Goal: Transaction & Acquisition: Purchase product/service

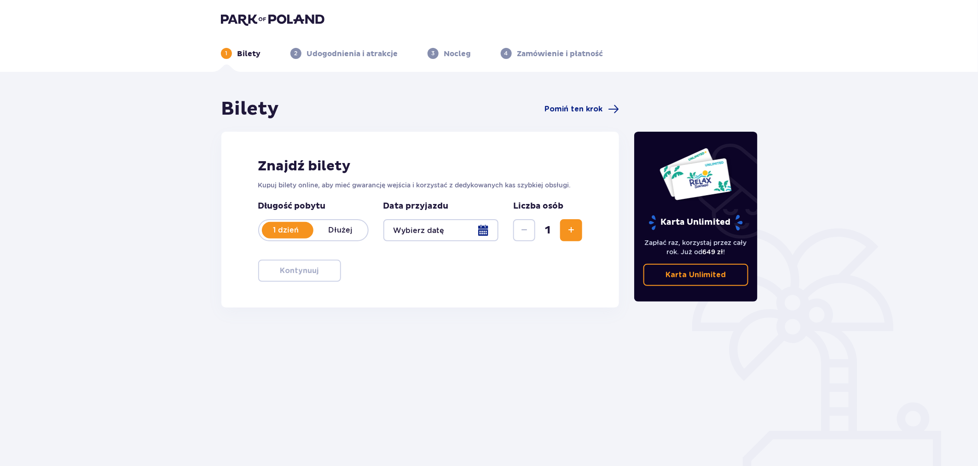
click at [707, 271] on p "Karta Unlimited" at bounding box center [695, 275] width 60 height 10
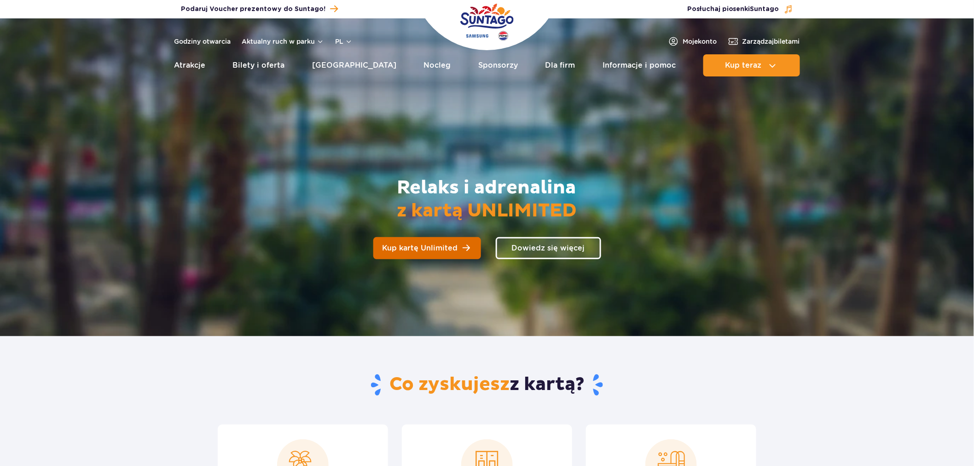
click at [447, 247] on span "Kup kartę Unlimited" at bounding box center [419, 247] width 75 height 7
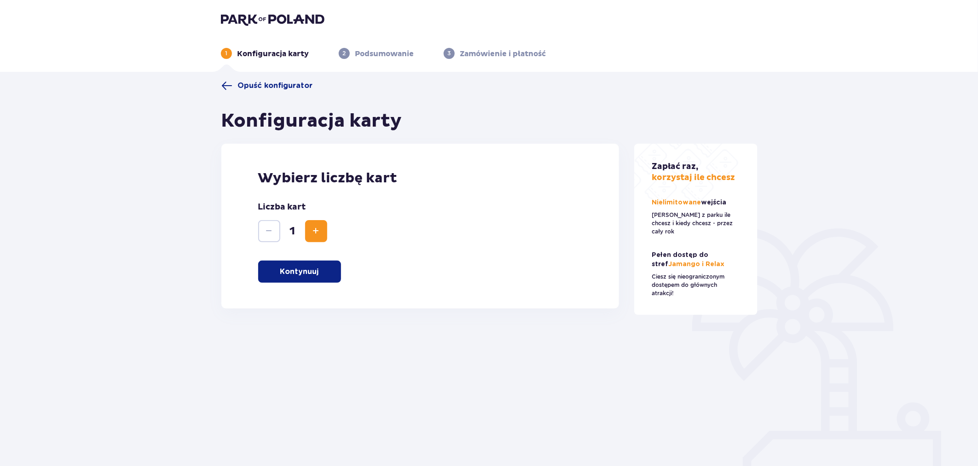
click at [317, 232] on span "Zwiększ" at bounding box center [316, 230] width 11 height 11
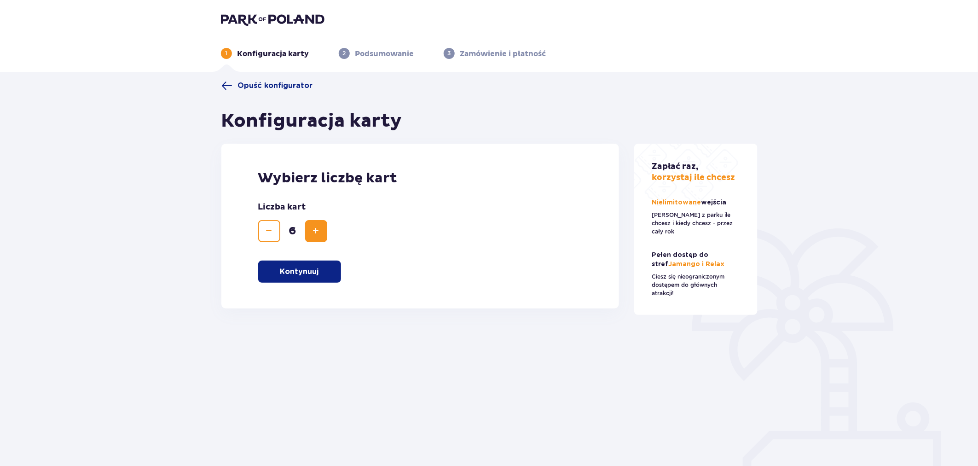
click at [317, 232] on span "Zwiększ" at bounding box center [316, 230] width 11 height 11
click at [270, 233] on span "Zmniejsz" at bounding box center [269, 230] width 11 height 11
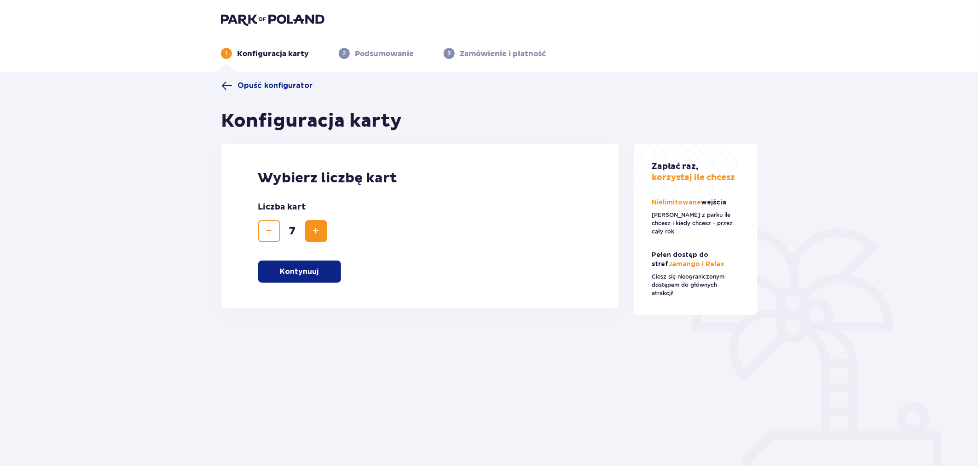
click at [270, 233] on span "Zmniejsz" at bounding box center [269, 230] width 11 height 11
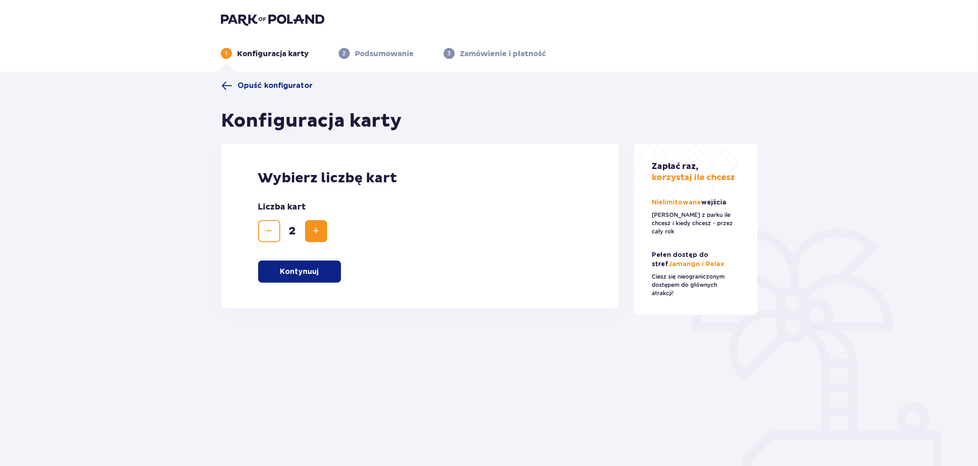
click at [270, 233] on span "Zmniejsz" at bounding box center [269, 230] width 11 height 11
click at [300, 273] on p "Kontynuuj" at bounding box center [299, 271] width 39 height 10
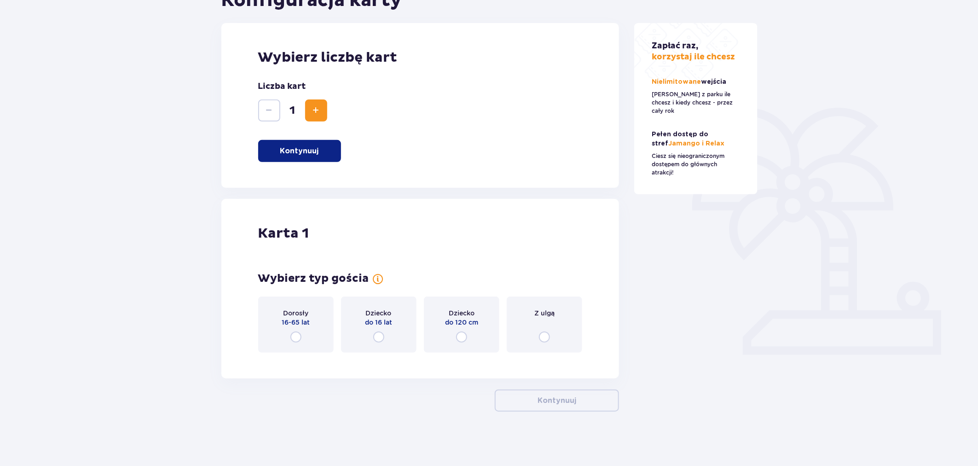
scroll to position [121, 0]
click at [509, 330] on div "Z ulgą" at bounding box center [544, 324] width 75 height 56
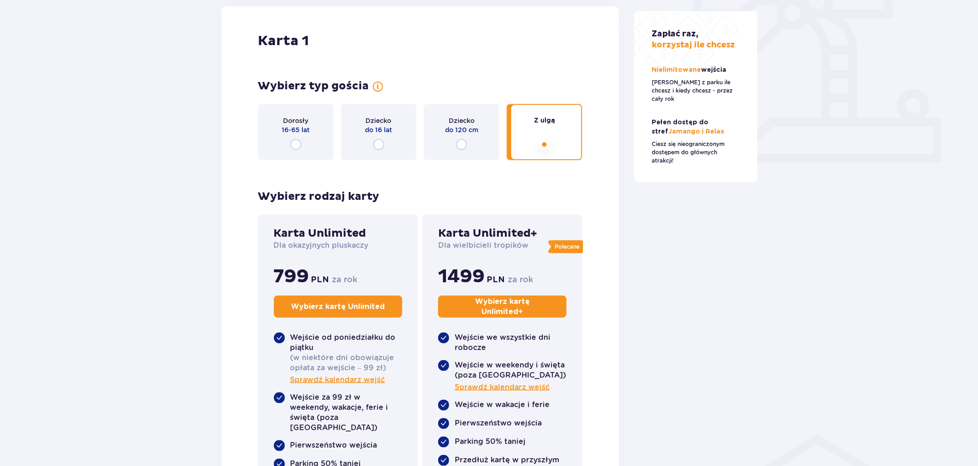
scroll to position [287, 0]
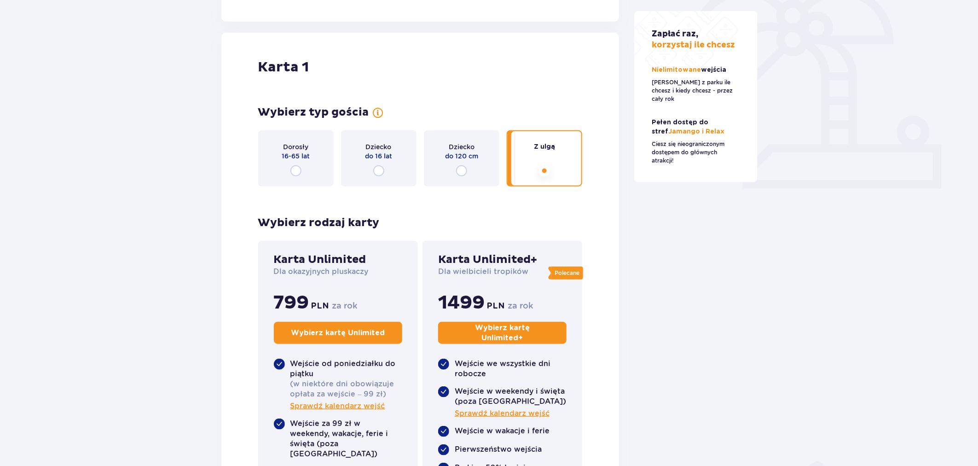
click at [453, 179] on div "Dziecko do 120 cm" at bounding box center [461, 158] width 75 height 56
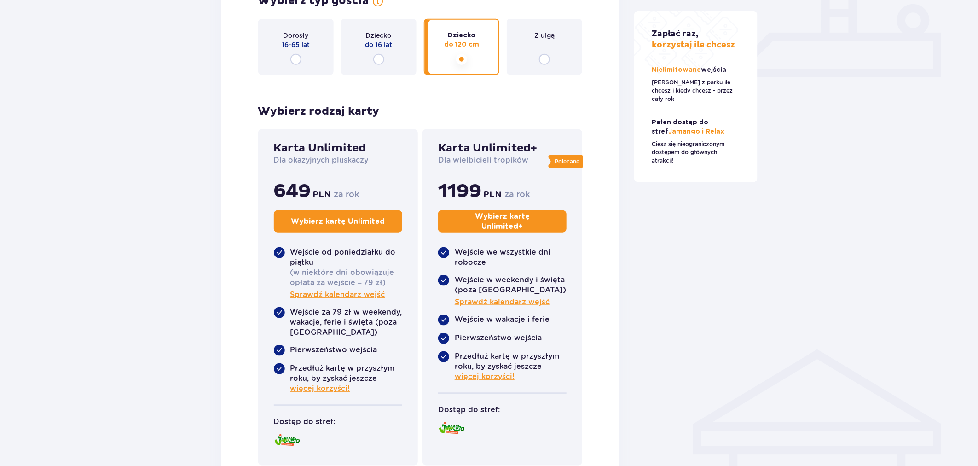
scroll to position [389, 0]
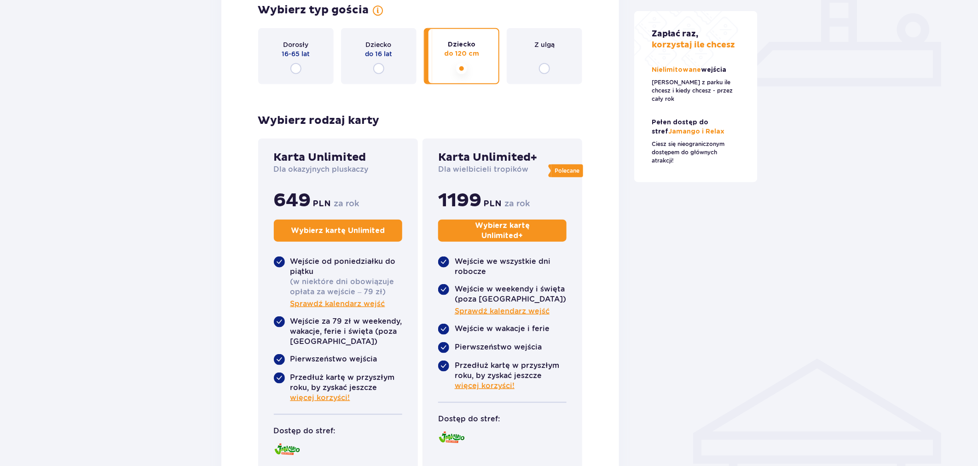
click at [379, 70] on input "radio" at bounding box center [378, 68] width 11 height 11
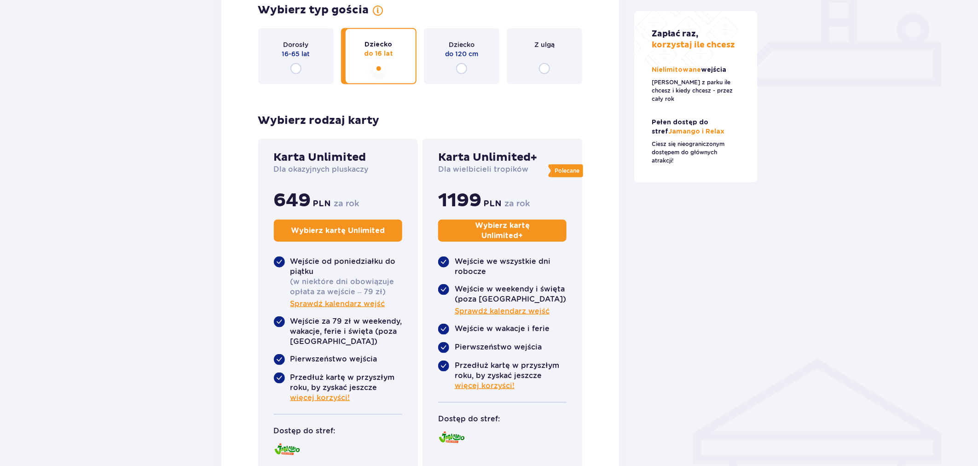
click at [273, 67] on div "Dorosły 16-65 lat" at bounding box center [295, 56] width 75 height 56
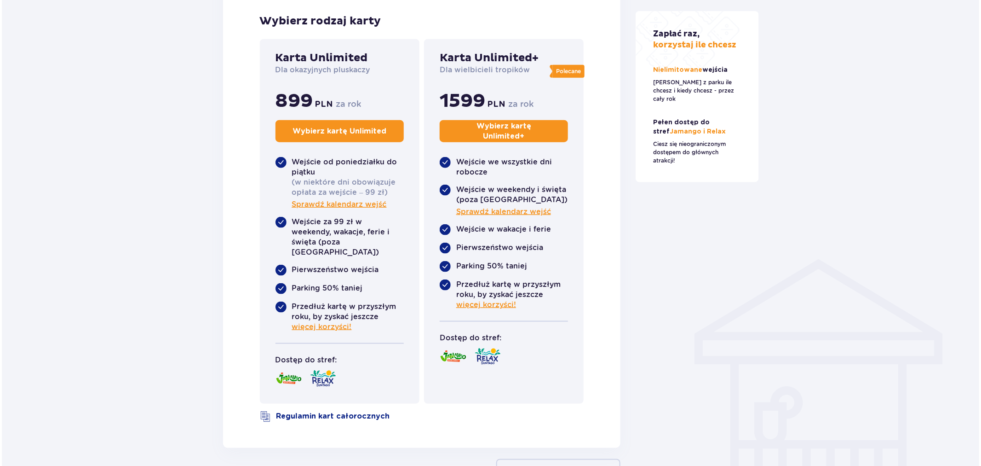
scroll to position [542, 0]
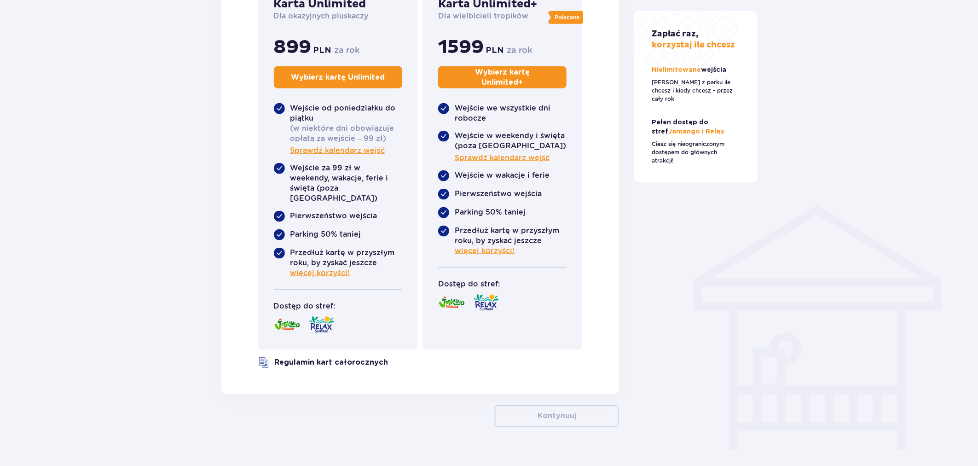
click at [348, 357] on link "Regulamin kart całorocznych" at bounding box center [332, 362] width 114 height 10
click at [383, 152] on div "(w niektóre dni obowiązuje opłata za wejście – 99 zł) Sprawdź kalendarz wejść" at bounding box center [346, 139] width 112 height 32
click at [379, 152] on span "Sprawdź kalendarz wejść" at bounding box center [337, 150] width 95 height 10
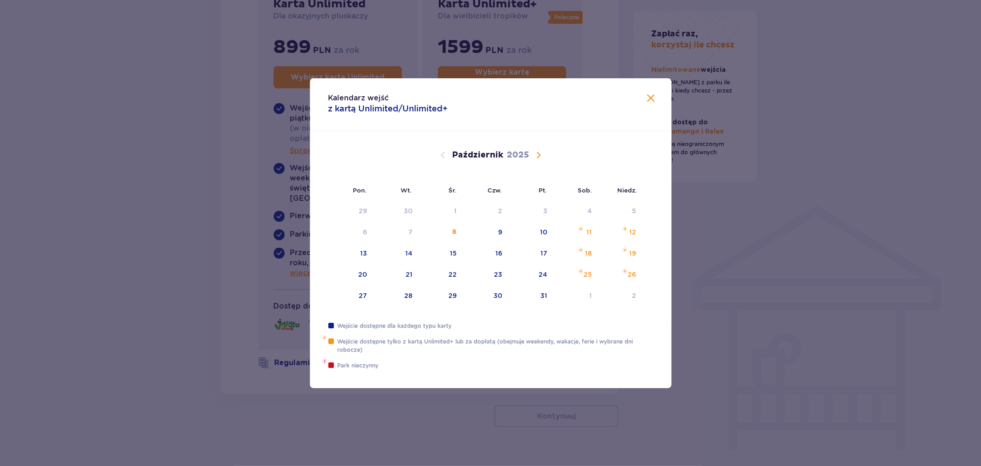
click at [647, 100] on span "Zamknij" at bounding box center [651, 98] width 11 height 11
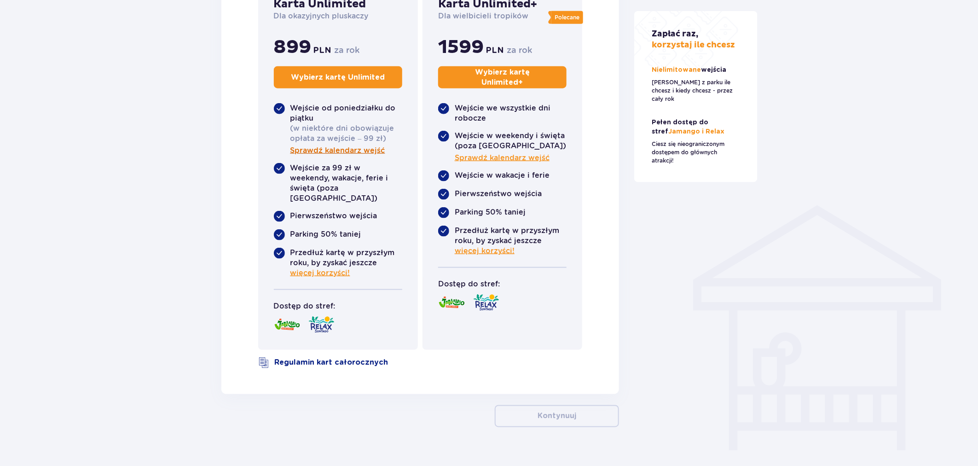
click at [313, 150] on span "Sprawdź kalendarz wejść" at bounding box center [337, 150] width 95 height 10
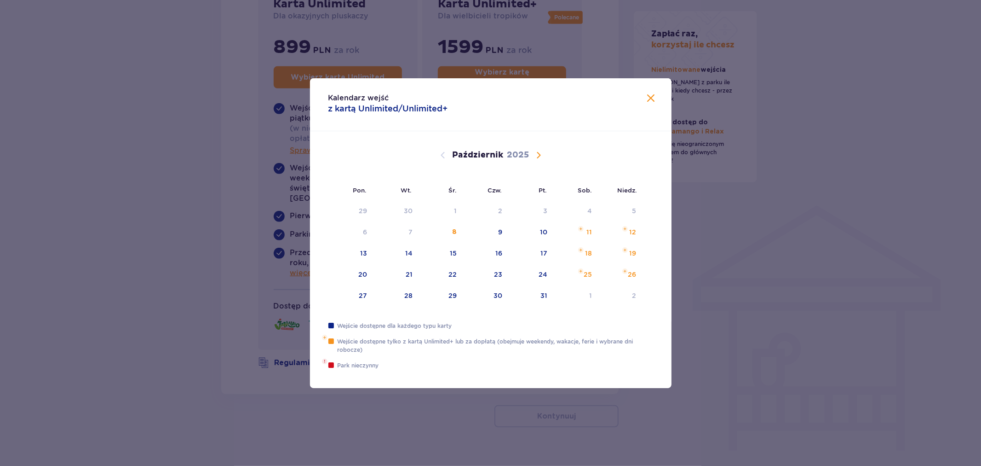
click at [536, 152] on span "Calendar" at bounding box center [538, 155] width 11 height 11
click at [444, 158] on span "Calendar" at bounding box center [443, 155] width 11 height 11
